Goal: Task Accomplishment & Management: Use online tool/utility

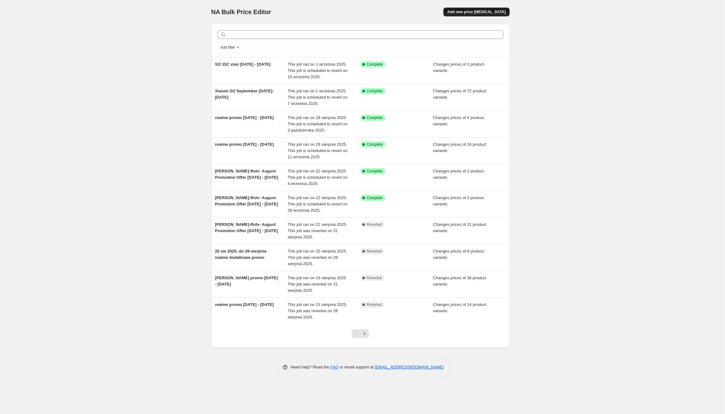
click at [481, 11] on span "Add new price [MEDICAL_DATA]" at bounding box center [476, 11] width 58 height 5
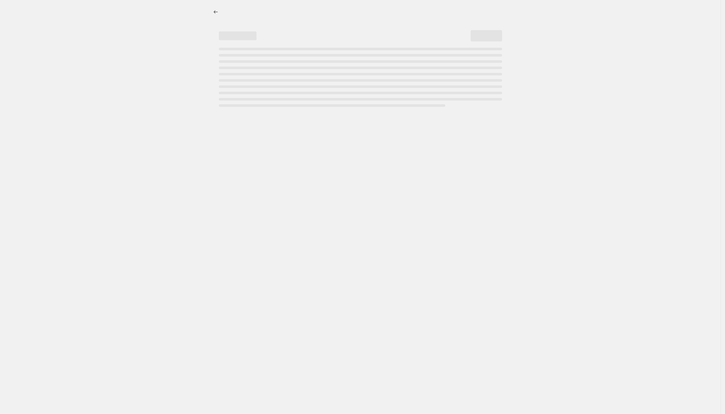
select select "percentage"
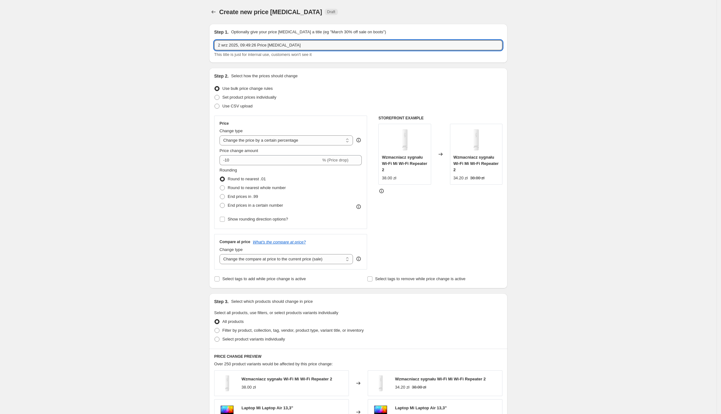
drag, startPoint x: 301, startPoint y: 46, endPoint x: 216, endPoint y: 35, distance: 85.1
click at [216, 35] on div "Step 1. Optionally give your price [MEDICAL_DATA] a title (eg "March 30% off sa…" at bounding box center [358, 43] width 288 height 29
type input "POCO C85 promo 1-7.09.2025"
click at [227, 96] on span "Set product prices individually" at bounding box center [249, 97] width 54 height 5
click at [215, 95] on input "Set product prices individually" at bounding box center [214, 95] width 0 height 0
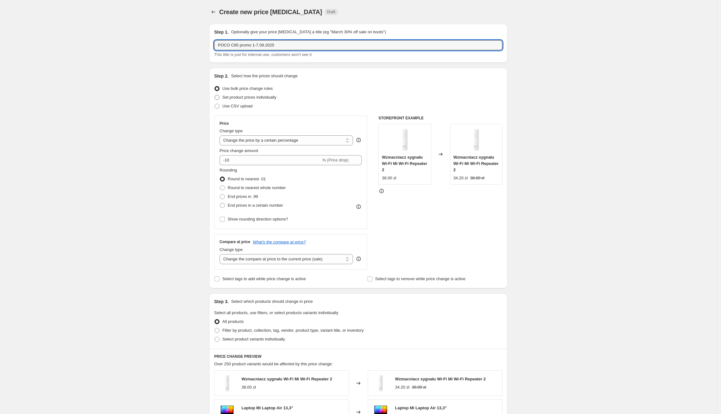
radio input "true"
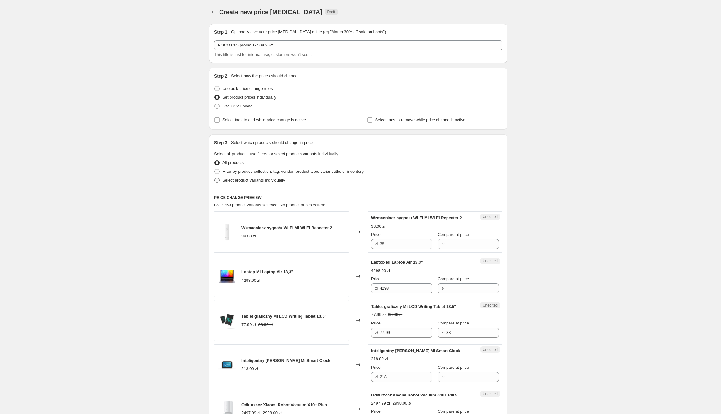
click at [233, 180] on span "Select product variants individually" at bounding box center [253, 180] width 62 height 5
click at [215, 178] on input "Select product variants individually" at bounding box center [214, 178] width 0 height 0
radio input "true"
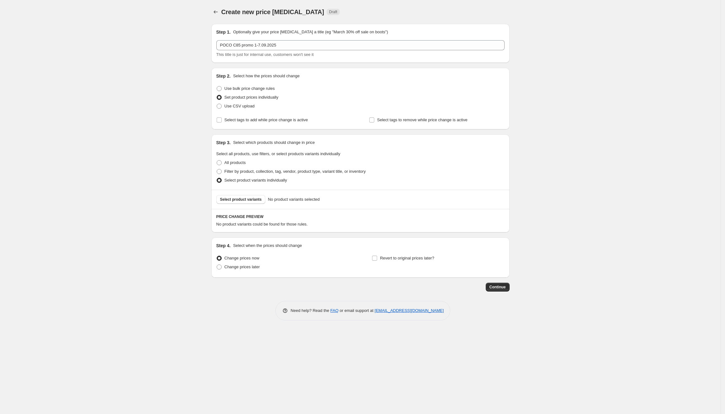
click at [229, 198] on span "Select product variants" at bounding box center [241, 199] width 42 height 5
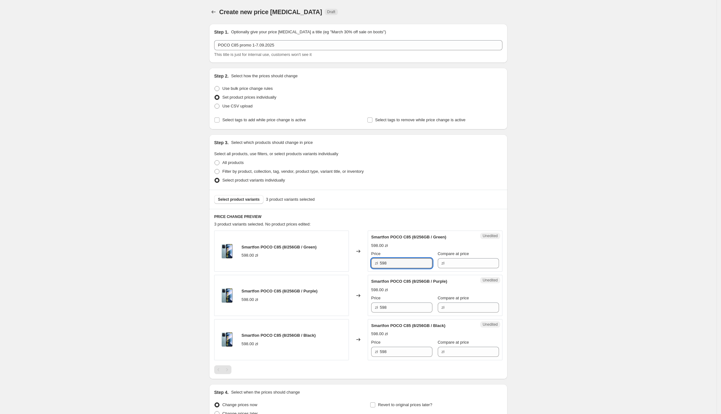
drag, startPoint x: 402, startPoint y: 264, endPoint x: 367, endPoint y: 266, distance: 34.6
click at [365, 266] on div "Smartfon POCO C85 (8/256GB / Green) 598.00 zł Changed to Unedited Smartfon POCO…" at bounding box center [358, 250] width 288 height 41
click at [476, 263] on input "Compare at price" at bounding box center [472, 263] width 53 height 10
paste input "598"
type input "598"
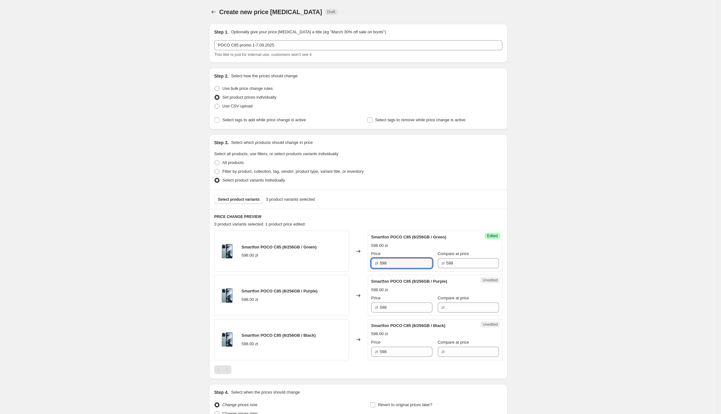
drag, startPoint x: 416, startPoint y: 260, endPoint x: 369, endPoint y: 267, distance: 46.6
click at [370, 267] on div "Success Edited Smartfon POCO C85 (8/256GB / Green) 598.00 zł Price zł 598 Compa…" at bounding box center [435, 250] width 135 height 41
type input "547.99"
click at [591, 289] on div "Create new price [MEDICAL_DATA]. This page is ready Create new price [MEDICAL_D…" at bounding box center [358, 238] width 716 height 476
drag, startPoint x: 412, startPoint y: 256, endPoint x: 345, endPoint y: 261, distance: 68.0
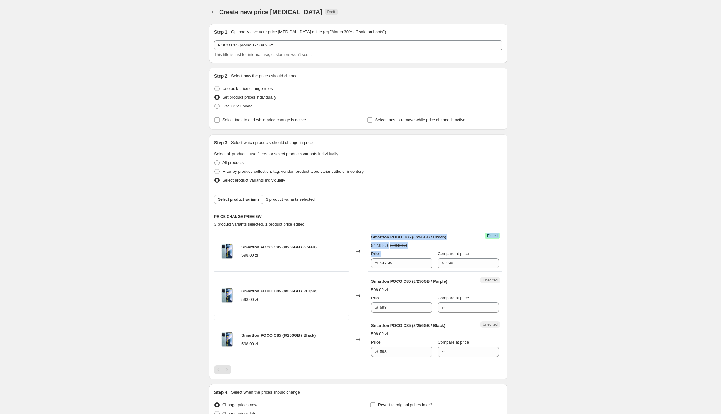
click at [345, 261] on div "Smartfon POCO C85 (8/256GB / Green) 598.00 zł Changed to Success Edited Smartfo…" at bounding box center [358, 250] width 288 height 41
click at [407, 265] on input "547.99" at bounding box center [405, 263] width 53 height 10
drag, startPoint x: 401, startPoint y: 265, endPoint x: 405, endPoint y: 300, distance: 35.3
click at [351, 265] on div "Smartfon POCO C85 (8/256GB / Green) 598.00 zł Changed to Success Edited Smartfo…" at bounding box center [358, 250] width 288 height 41
drag, startPoint x: 407, startPoint y: 310, endPoint x: 385, endPoint y: 368, distance: 61.6
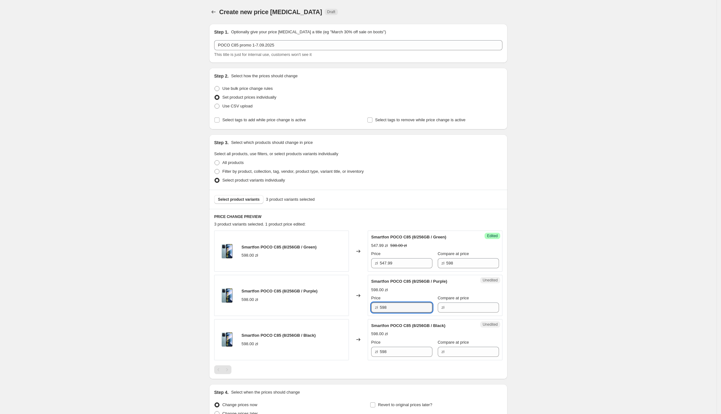
click at [299, 314] on div "Smartfon POCO C85 (8/256GB / Purple) 598.00 zł Changed to Unedited Smartfon POC…" at bounding box center [358, 295] width 288 height 41
paste input "47.99"
type input "547.99"
drag, startPoint x: 395, startPoint y: 353, endPoint x: 344, endPoint y: 354, distance: 50.6
click at [344, 354] on div "Smartfon POCO C85 (8/256GB / Black) 598.00 zł Changed to Unedited Smartfon POCO…" at bounding box center [358, 339] width 288 height 41
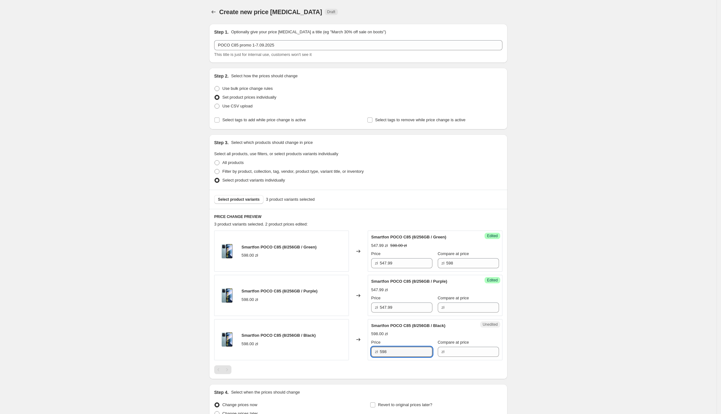
paste input "47.99"
type input "547.99"
click at [344, 354] on div "Smartfon POCO C85 (8/256GB / Black) 598.00 zł" at bounding box center [281, 339] width 135 height 41
drag, startPoint x: 463, startPoint y: 262, endPoint x: 451, endPoint y: 297, distance: 36.9
click at [424, 271] on div "Success Edited Smartfon POCO C85 (8/256GB / Green) 547.99 zł 598.00 zł Price zł…" at bounding box center [435, 250] width 135 height 41
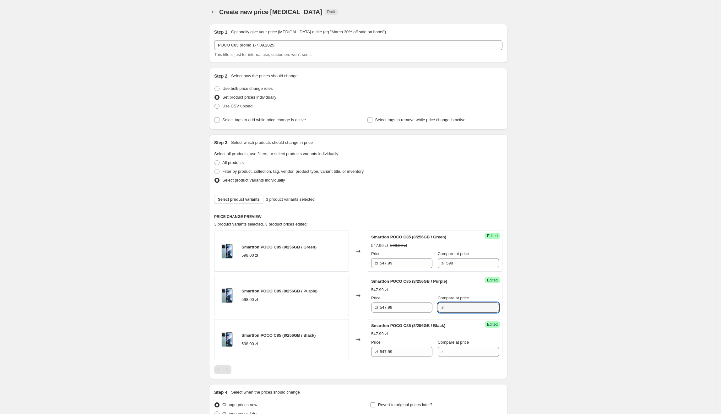
drag, startPoint x: 461, startPoint y: 305, endPoint x: 463, endPoint y: 332, distance: 26.7
click at [461, 305] on input "Compare at price" at bounding box center [472, 307] width 53 height 10
paste input "598"
type input "598"
click at [456, 353] on input "Compare at price" at bounding box center [472, 351] width 53 height 10
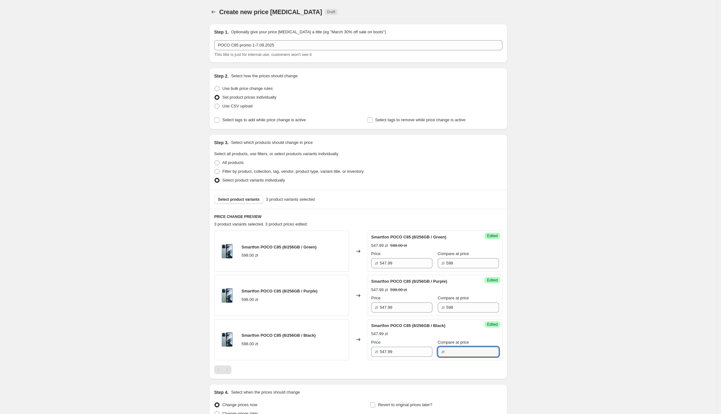
paste input "598"
type input "598"
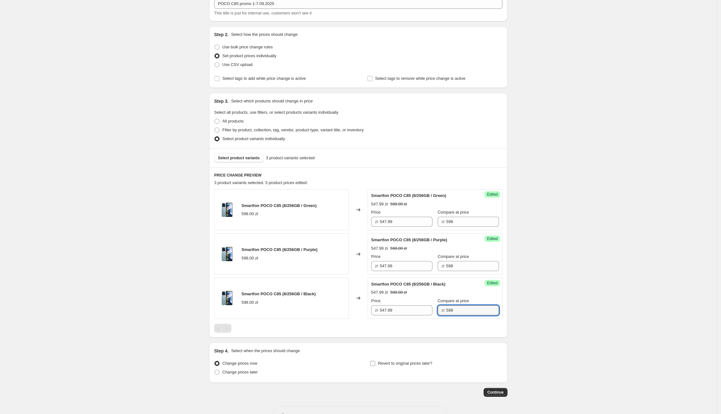
click at [407, 365] on span "Revert to original prices later?" at bounding box center [405, 363] width 54 height 5
click at [375, 366] on input "Revert to original prices later?" at bounding box center [372, 363] width 5 height 5
checkbox input "true"
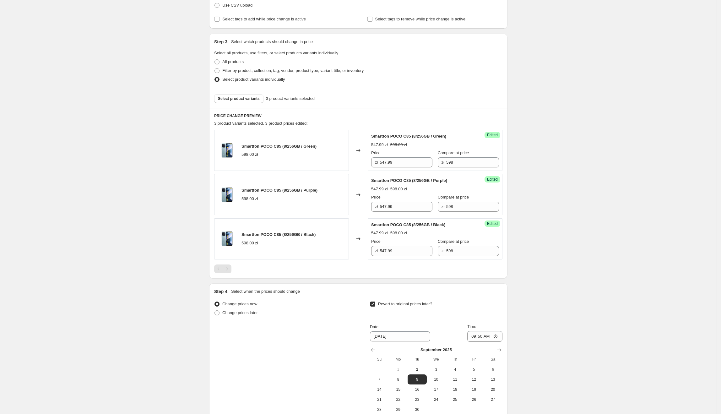
scroll to position [171, 0]
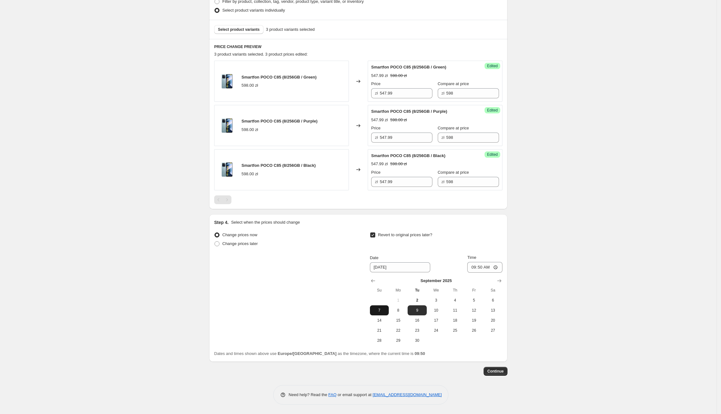
click at [379, 308] on span "7" at bounding box center [379, 310] width 14 height 5
type input "[DATE]"
click at [484, 267] on input "09:50" at bounding box center [484, 267] width 35 height 11
type input "23:55"
click at [506, 277] on div "Step 4. Select when the prices should change Change prices now Change prices la…" at bounding box center [358, 288] width 298 height 148
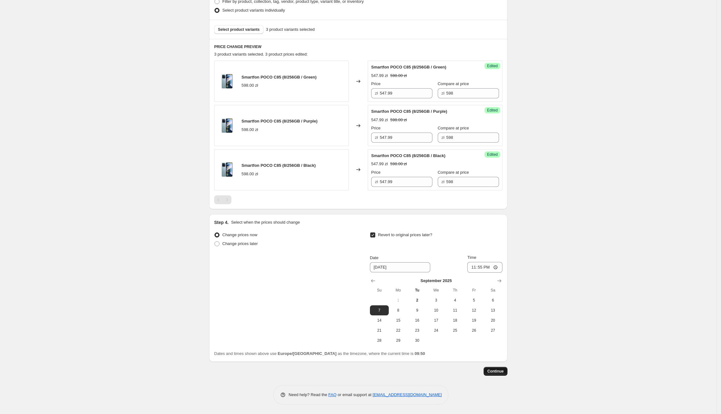
click at [496, 371] on span "Continue" at bounding box center [495, 370] width 16 height 5
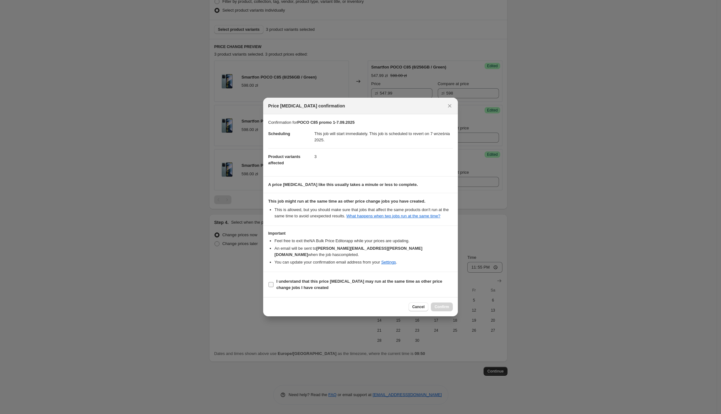
click at [425, 279] on b "I understand that this price [MEDICAL_DATA] may run at the same time as other p…" at bounding box center [359, 284] width 166 height 11
click at [273, 282] on input "I understand that this price [MEDICAL_DATA] may run at the same time as other p…" at bounding box center [270, 284] width 5 height 5
checkbox input "true"
click at [443, 304] on span "Confirm" at bounding box center [441, 306] width 14 height 5
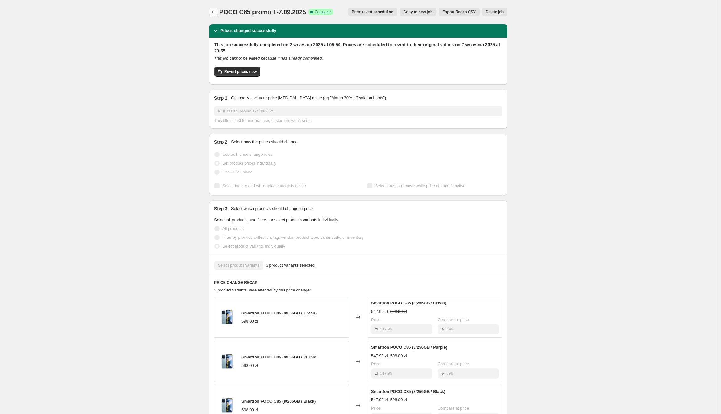
click at [216, 10] on icon "Price change jobs" at bounding box center [213, 12] width 6 height 6
